Goal: Check status: Check status

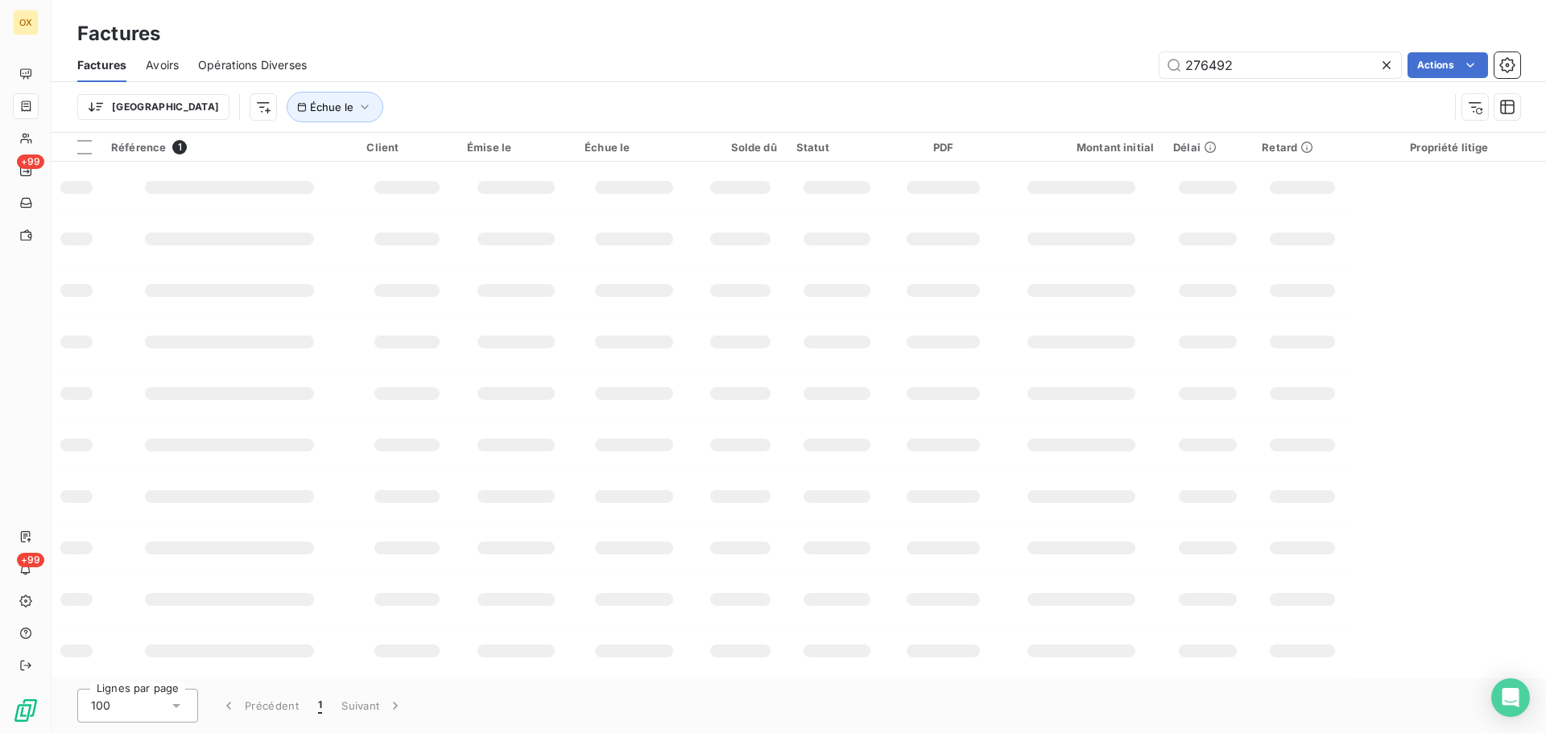
click at [1385, 64] on icon at bounding box center [1386, 65] width 16 height 16
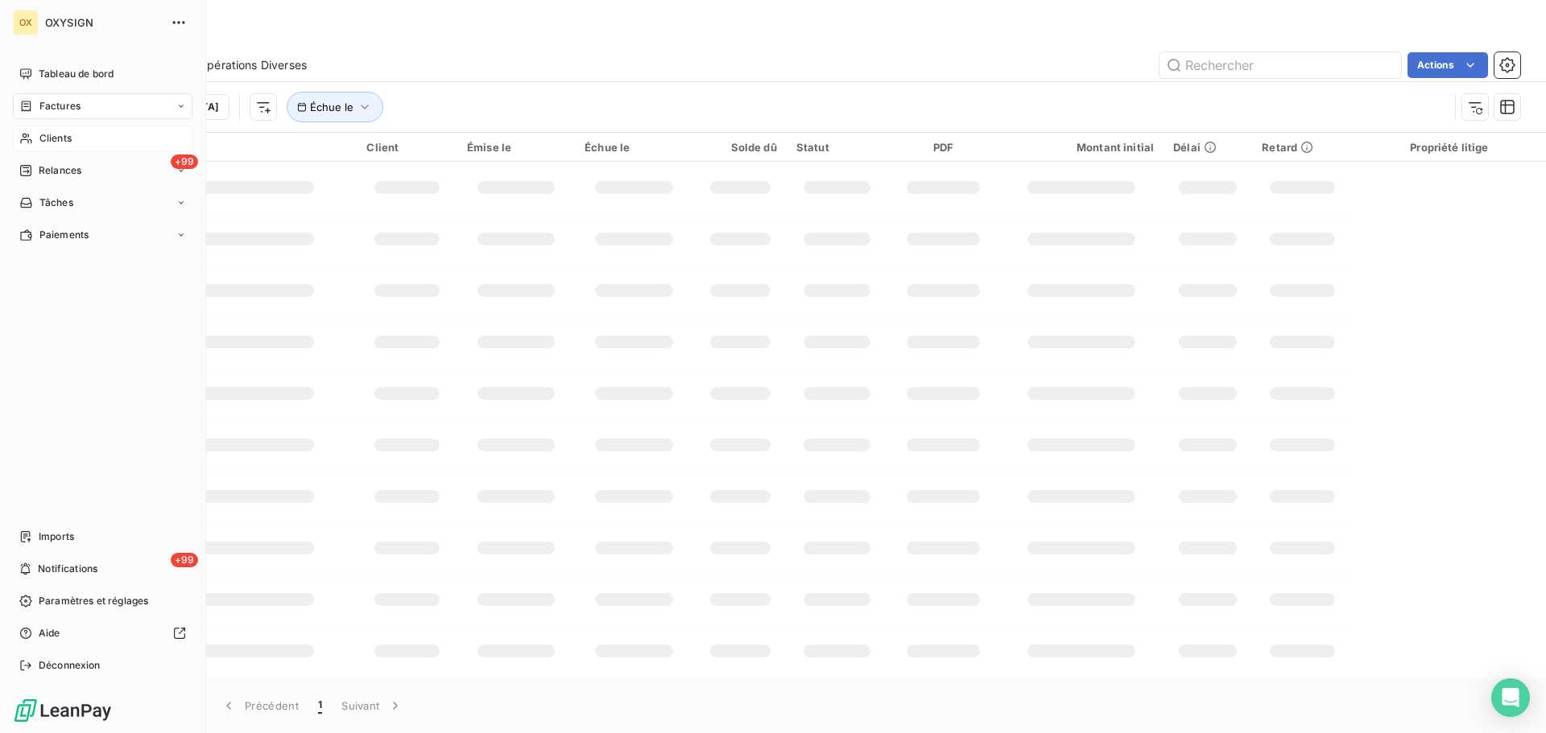
click at [52, 138] on span "Clients" at bounding box center [55, 138] width 32 height 14
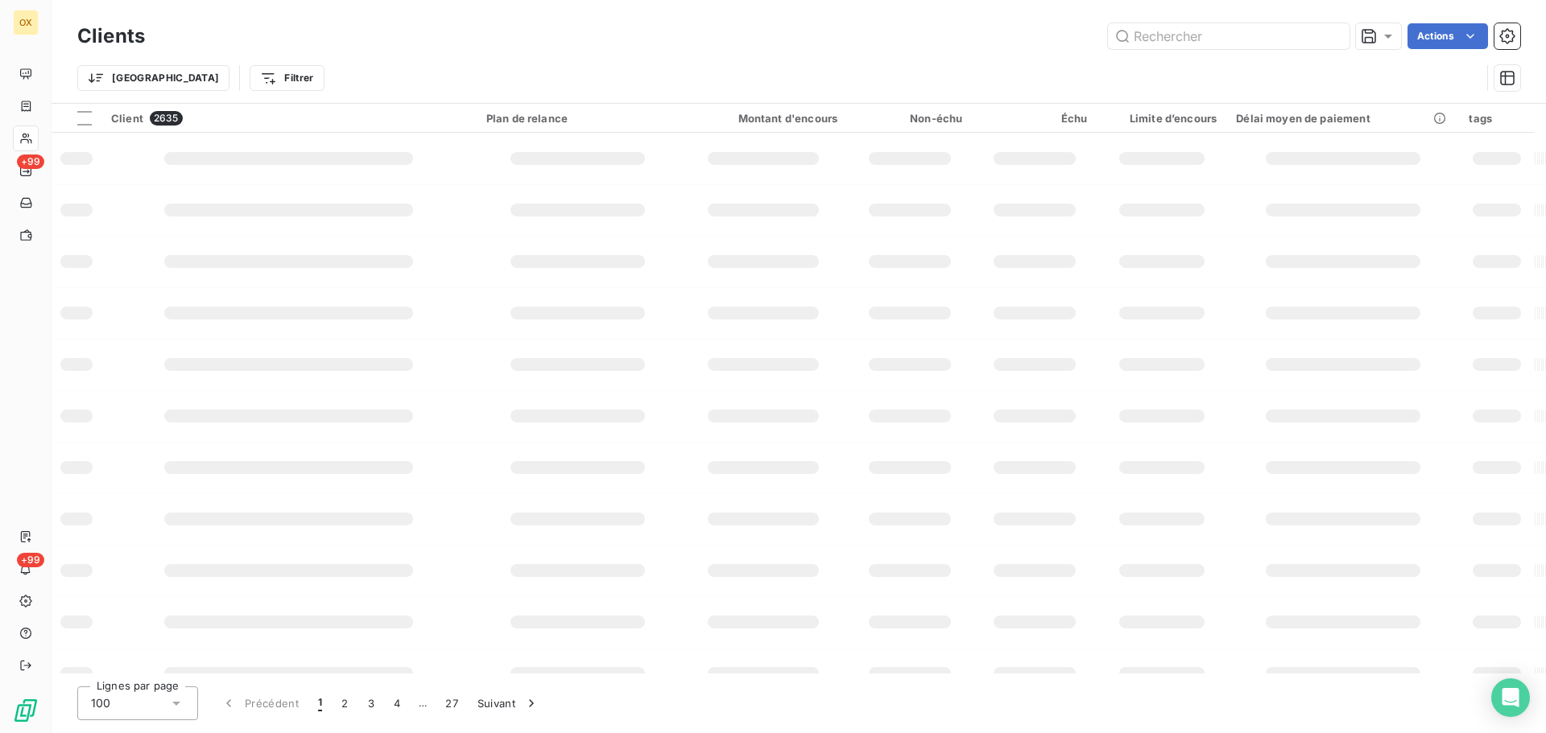
click at [1229, 26] on input "text" at bounding box center [1228, 36] width 241 height 26
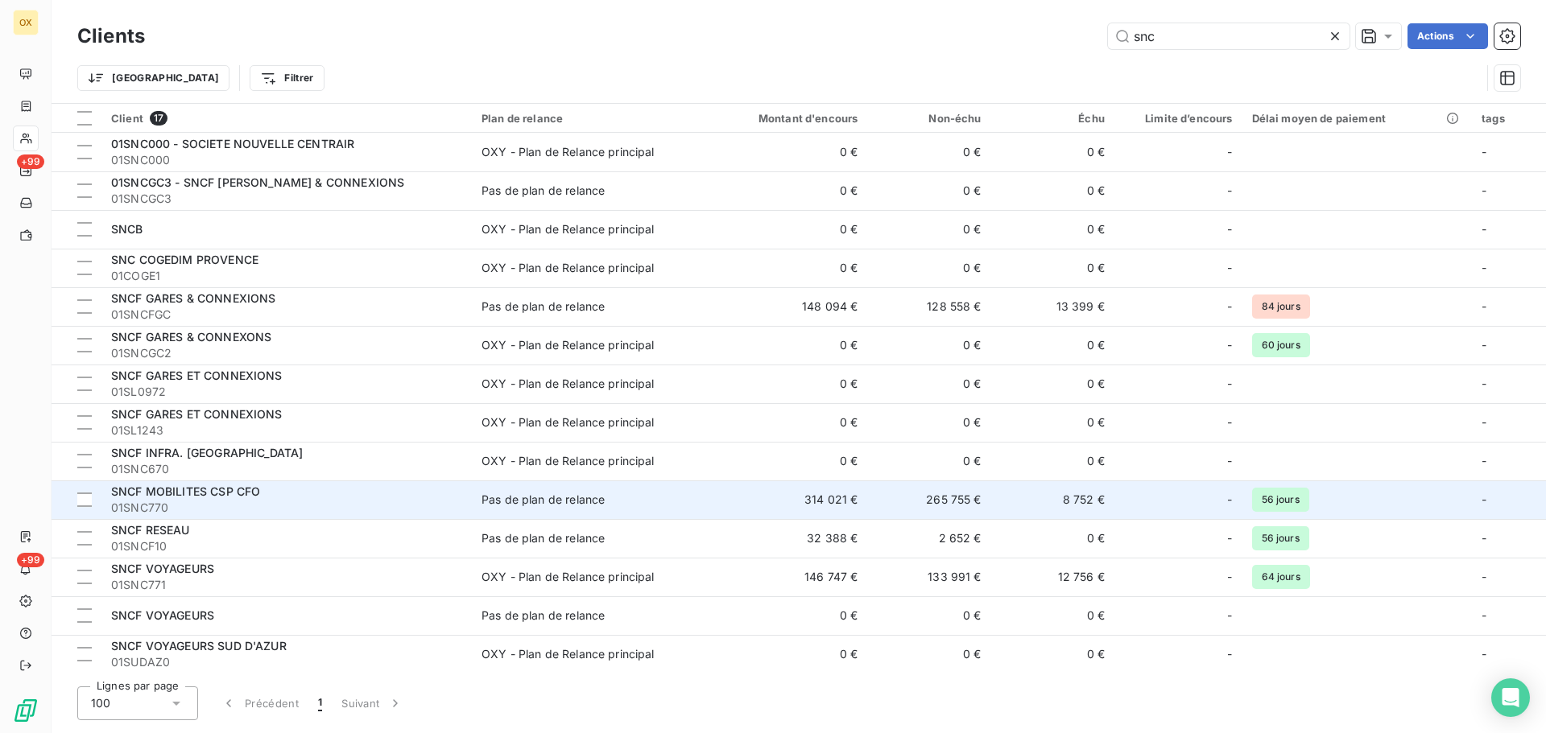
type input "snc"
click at [249, 491] on span "SNCF MOBILITES CSP CFO" at bounding box center [185, 492] width 149 height 14
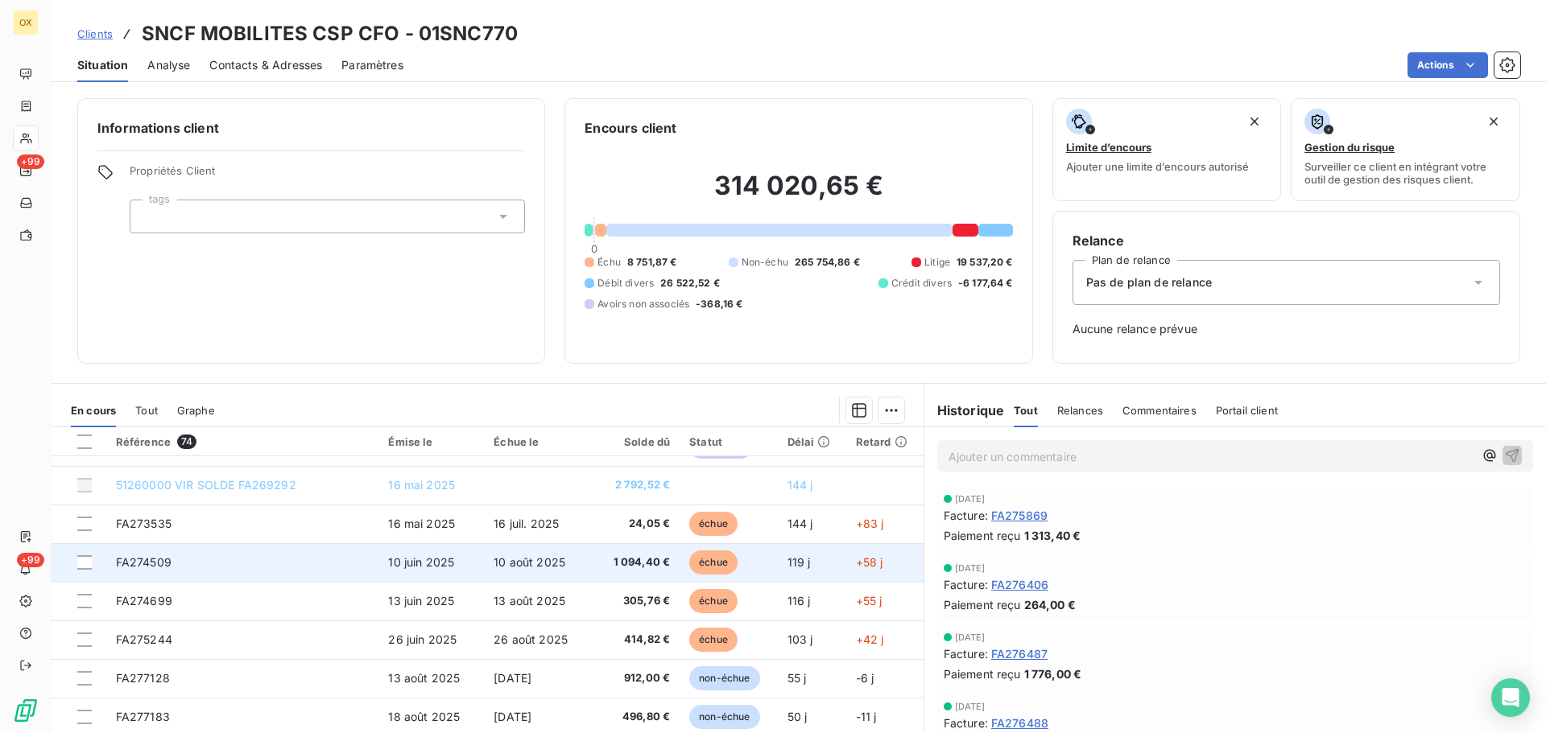
scroll to position [605, 0]
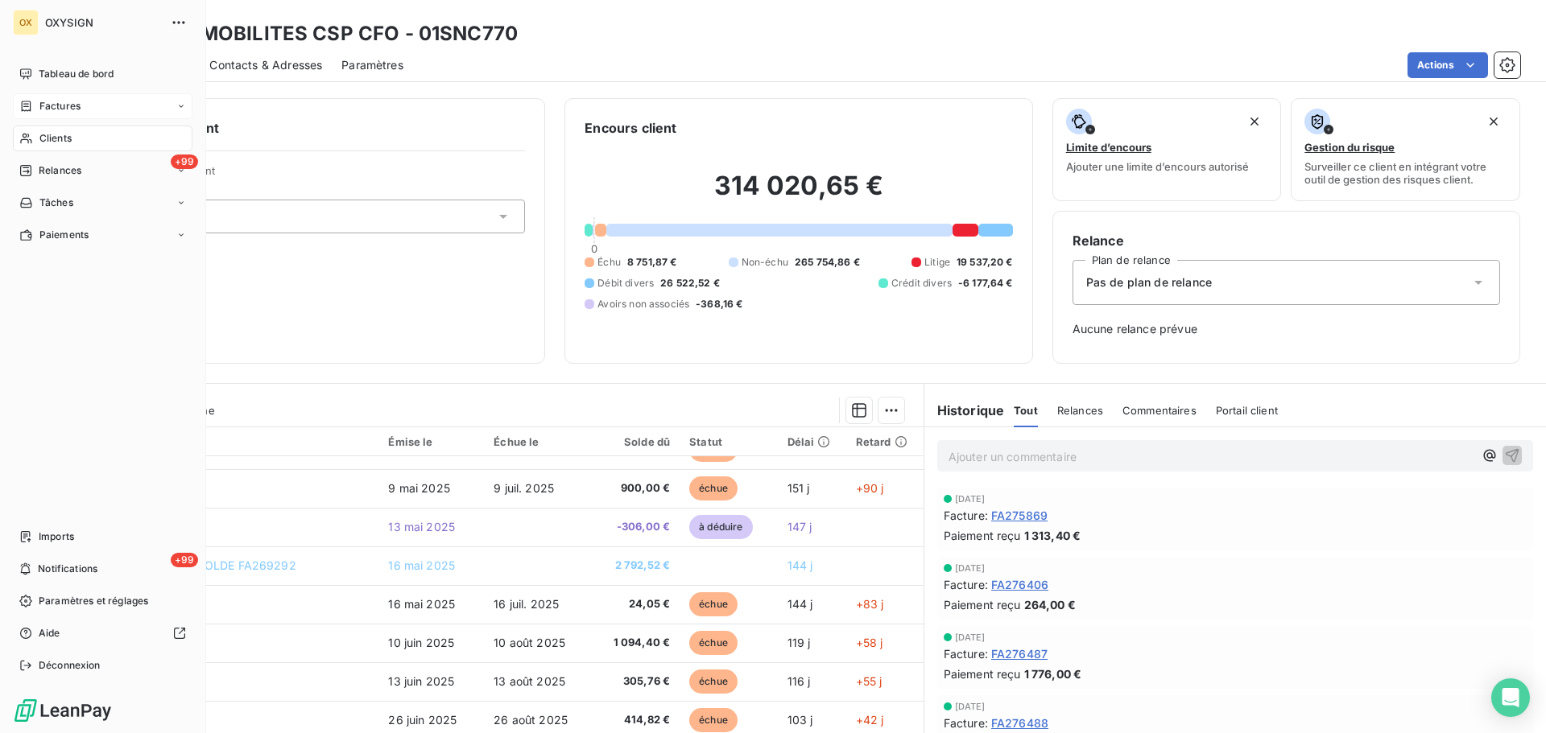
click at [49, 101] on span "Factures" at bounding box center [59, 106] width 41 height 14
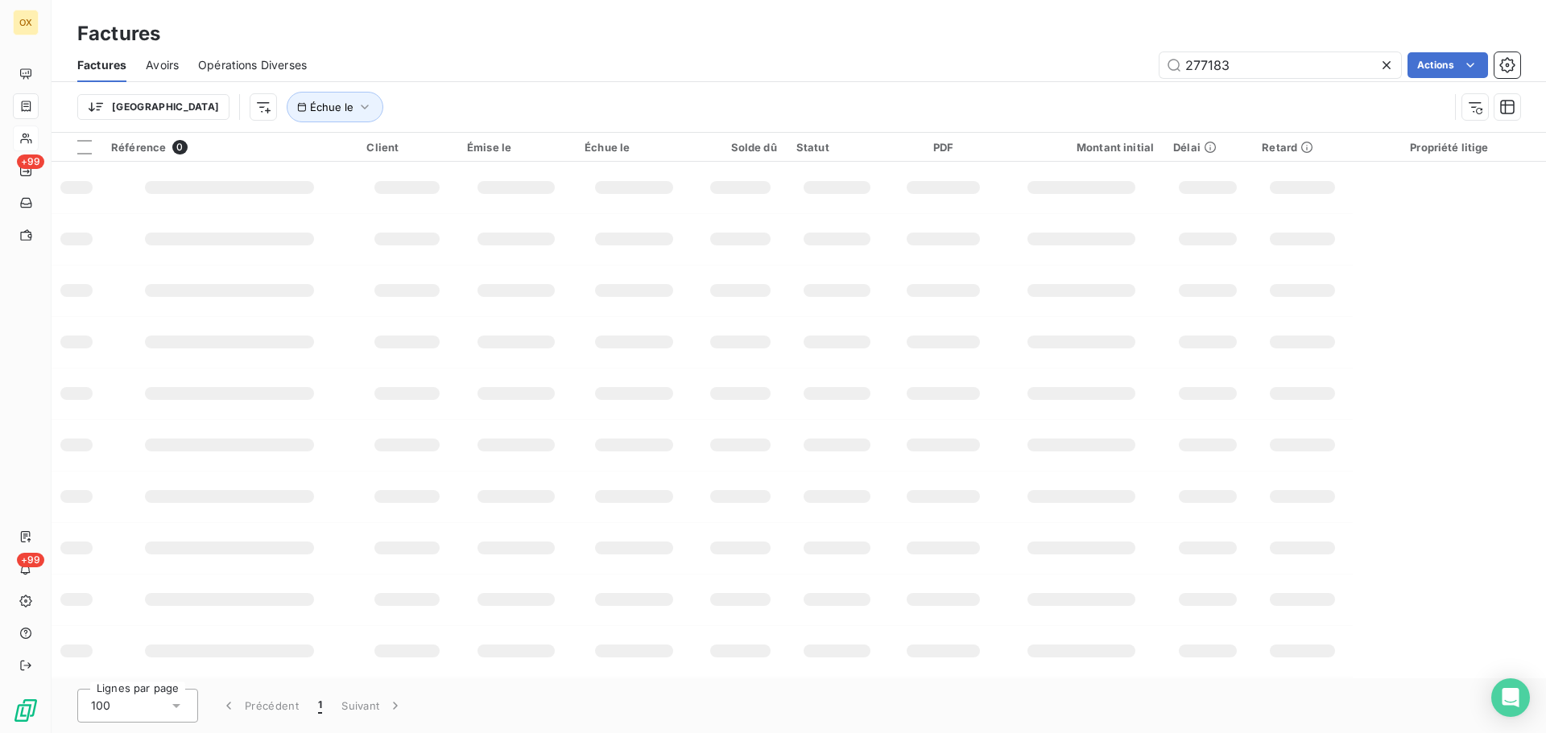
type input "277183"
drag, startPoint x: 1268, startPoint y: 73, endPoint x: 1156, endPoint y: 76, distance: 111.9
click at [1156, 76] on div "277183 Actions" at bounding box center [923, 65] width 1194 height 26
type input "276516"
drag, startPoint x: 1231, startPoint y: 57, endPoint x: 1170, endPoint y: 61, distance: 61.3
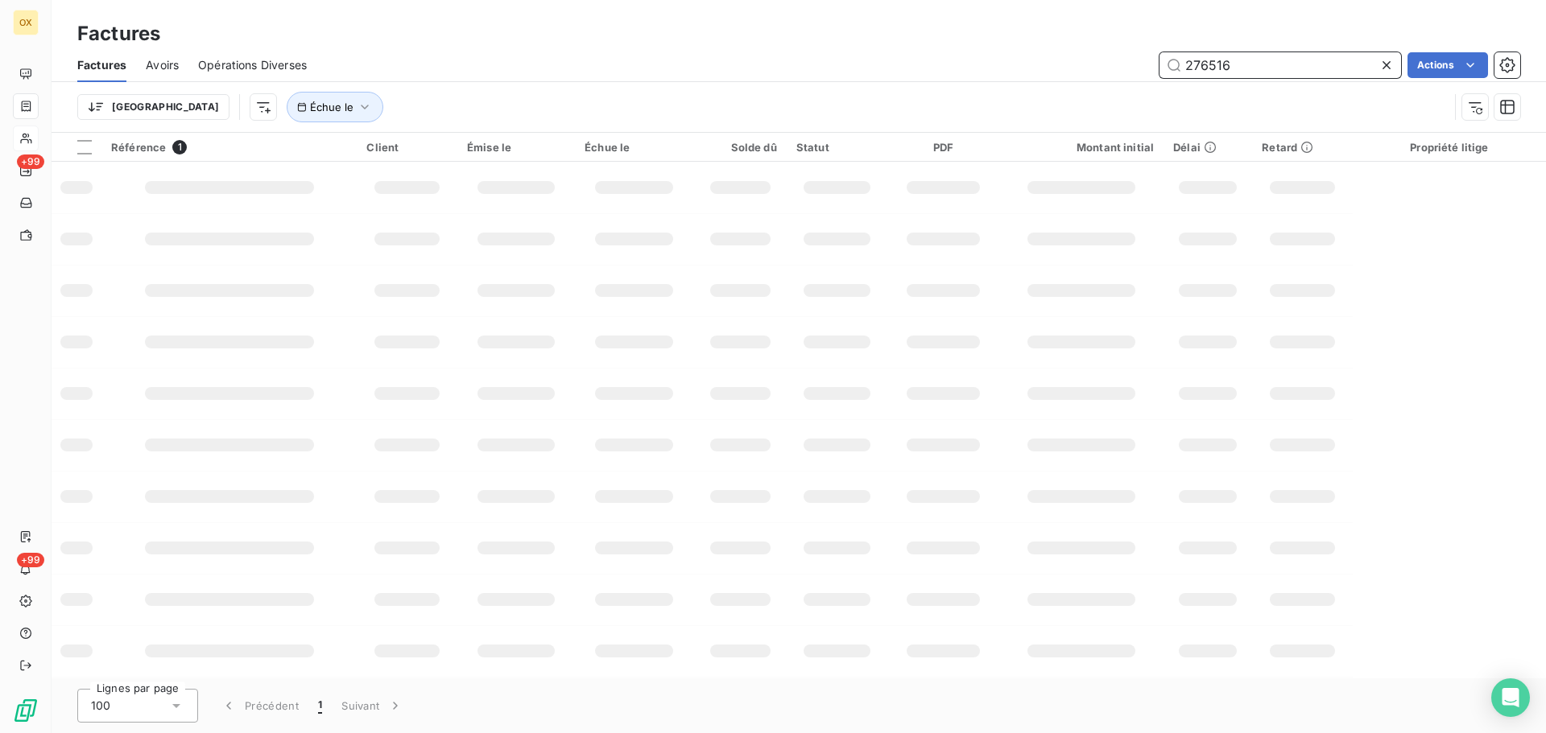
click at [1170, 61] on input "276516" at bounding box center [1279, 65] width 241 height 26
click at [1284, 68] on input "text" at bounding box center [1279, 65] width 241 height 26
type input "276931"
click at [1389, 70] on icon at bounding box center [1386, 65] width 16 height 16
click at [1220, 61] on input "text" at bounding box center [1279, 65] width 241 height 26
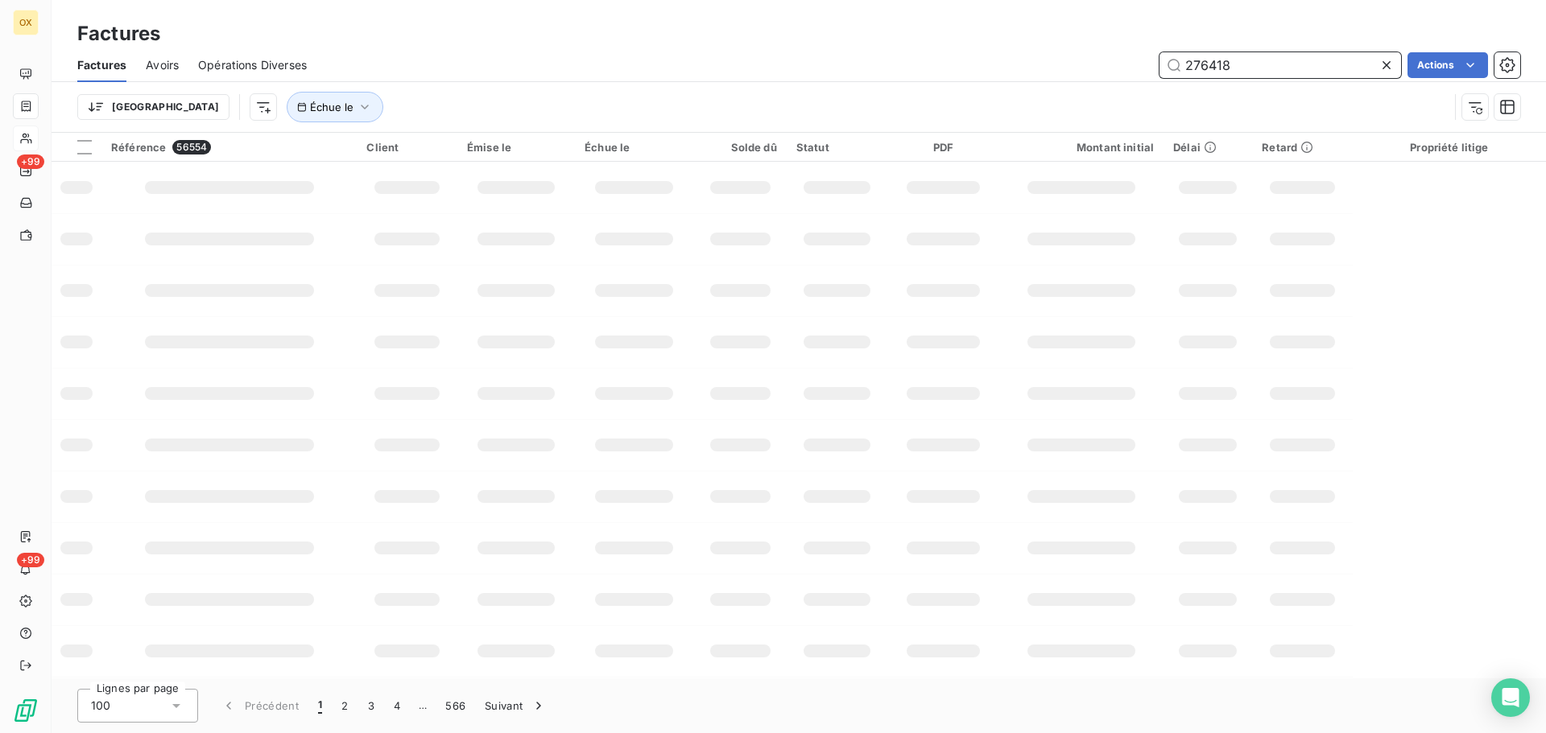
type input "276418"
click at [1382, 68] on icon at bounding box center [1386, 65] width 8 height 8
